Goal: Check status: Check status

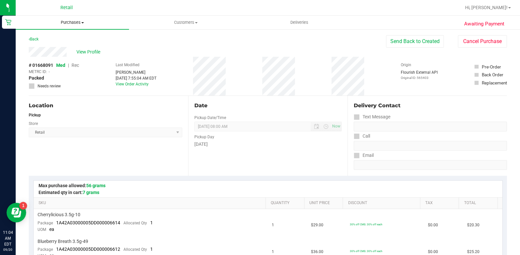
drag, startPoint x: 0, startPoint y: 0, endPoint x: 72, endPoint y: 24, distance: 75.9
click at [72, 24] on span "Purchases" at bounding box center [72, 23] width 113 height 6
click at [72, 56] on li "All purchases" at bounding box center [72, 55] width 113 height 8
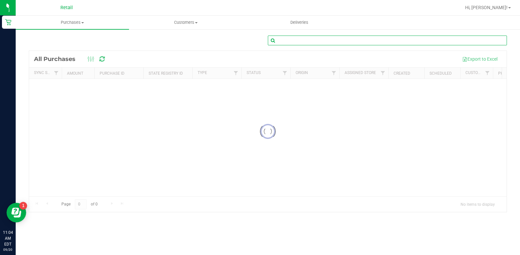
click at [323, 40] on input "text" at bounding box center [387, 41] width 239 height 10
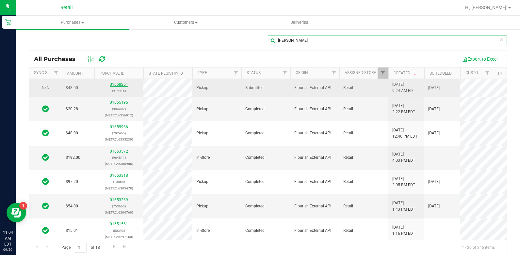
type input "[PERSON_NAME]"
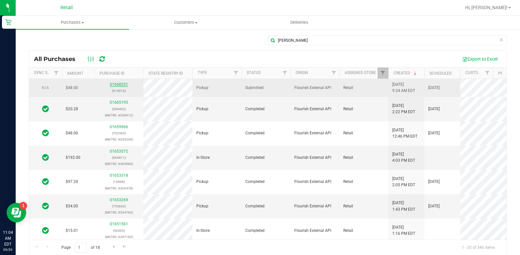
click at [121, 87] on link "01668251" at bounding box center [119, 84] width 18 height 5
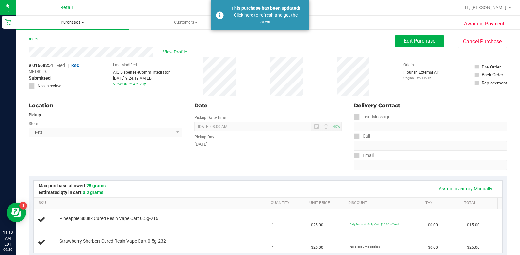
click at [73, 20] on span "Purchases" at bounding box center [72, 23] width 113 height 6
click at [75, 59] on li "All purchases" at bounding box center [72, 55] width 113 height 8
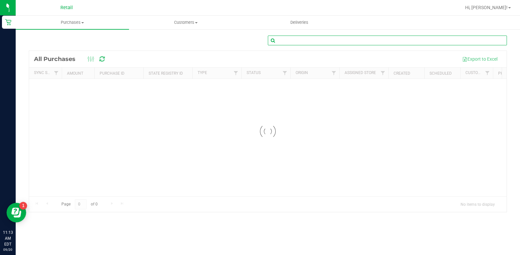
click at [299, 43] on input "text" at bounding box center [387, 41] width 239 height 10
type input "elson"
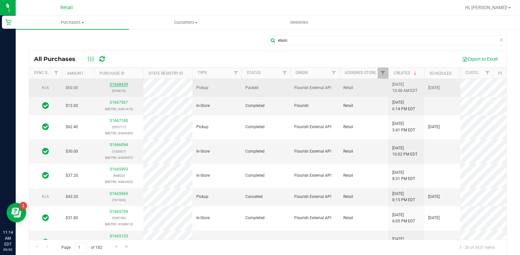
click at [117, 84] on link "01668439" at bounding box center [119, 84] width 18 height 5
